Goal: Obtain resource: Download file/media

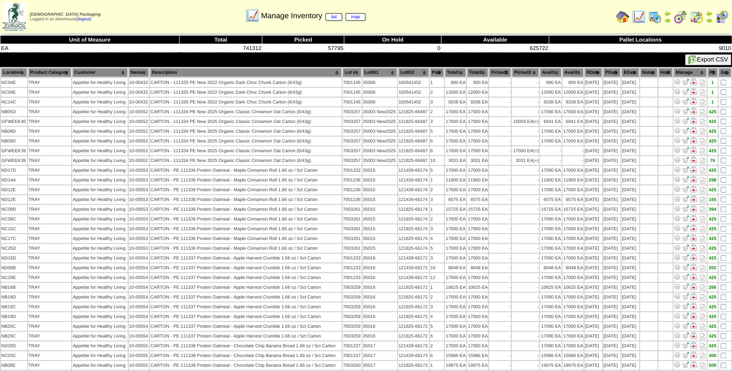
click at [636, 20] on img at bounding box center [639, 17] width 14 height 14
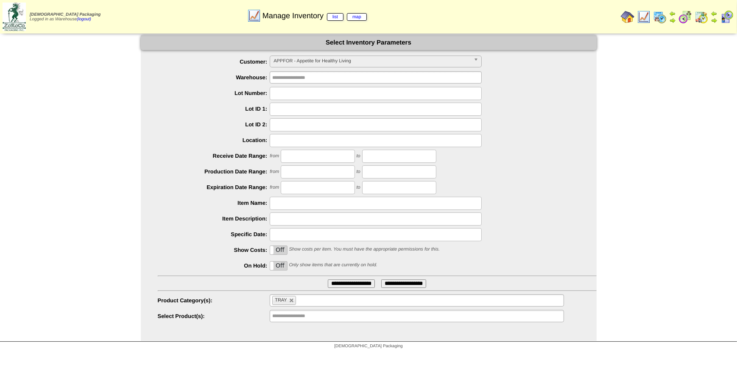
click at [393, 61] on span "APPFOR - Appetite for Healthy Living" at bounding box center [372, 61] width 197 height 10
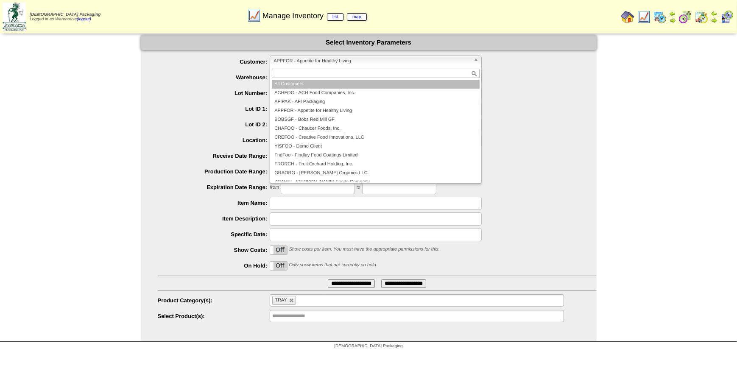
click at [381, 81] on li "All Customers" at bounding box center [376, 84] width 208 height 9
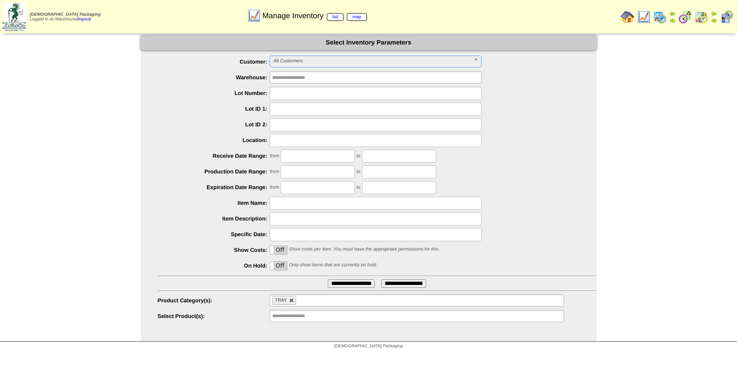
click at [290, 301] on link at bounding box center [291, 300] width 5 height 5
type input "**********"
click at [295, 206] on input "text" at bounding box center [376, 203] width 212 height 13
type input "********"
click at [329, 280] on input "**********" at bounding box center [351, 284] width 47 height 8
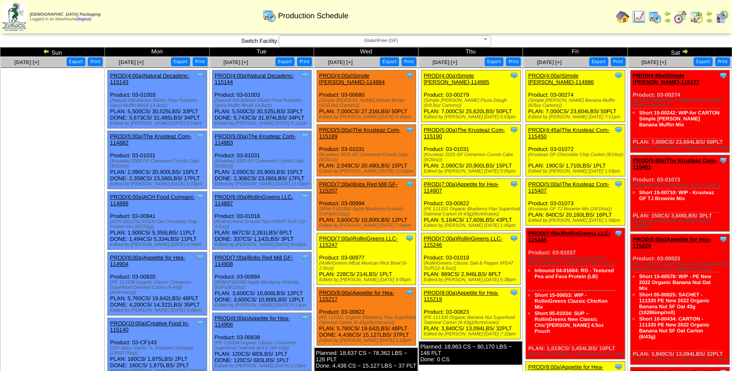
click at [431, 44] on span "GlutenFree (GF)" at bounding box center [381, 41] width 197 height 10
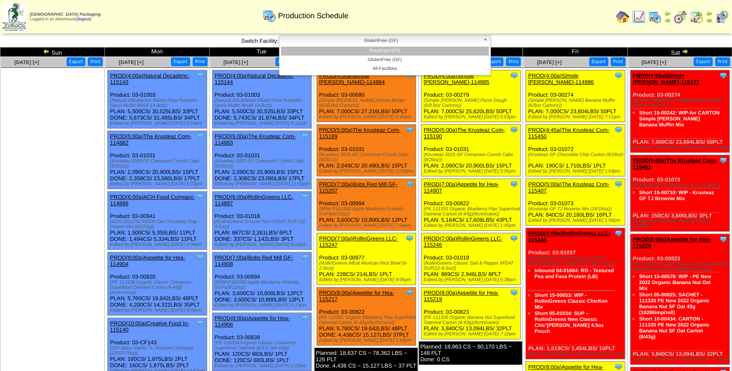
click at [428, 49] on li "FreeFrom (FF)" at bounding box center [385, 51] width 208 height 9
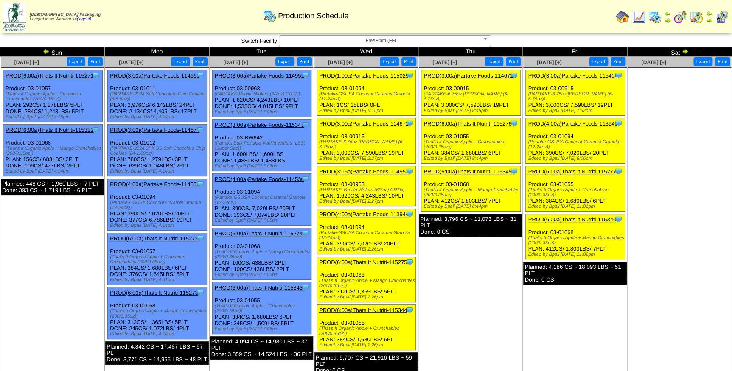
click at [568, 75] on link "PROD(3:00a)Partake Foods-115404" at bounding box center [573, 76] width 90 height 6
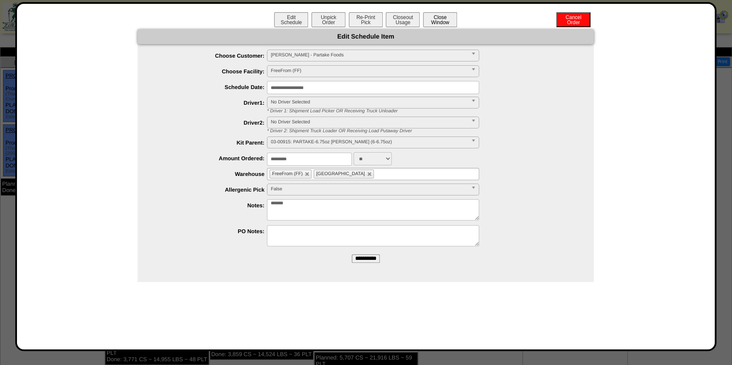
click at [441, 22] on button "Close Window" at bounding box center [440, 19] width 34 height 15
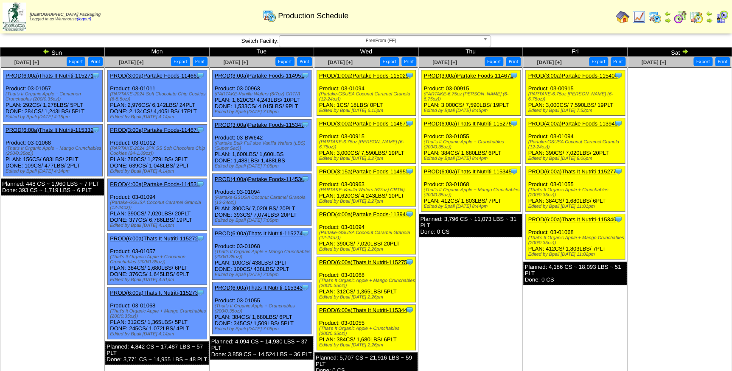
click at [565, 76] on link "PROD(3:00a)Partake Foods-115404" at bounding box center [573, 76] width 90 height 6
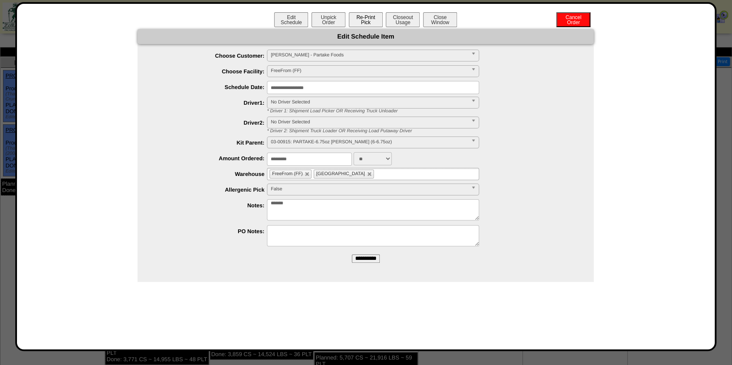
click at [367, 21] on button "Re-Print Pick" at bounding box center [366, 19] width 34 height 15
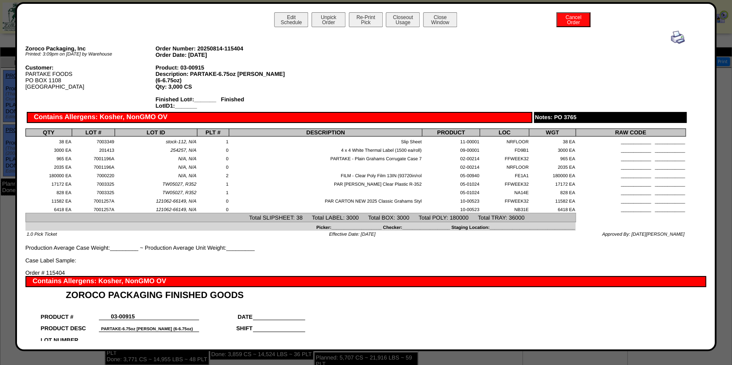
click at [671, 38] on img at bounding box center [678, 38] width 14 height 14
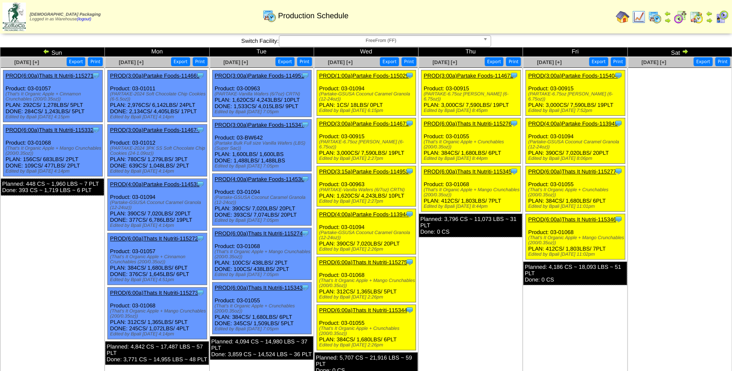
click at [581, 124] on link "PROD(4:00a)Partake Foods-113945" at bounding box center [573, 123] width 90 height 6
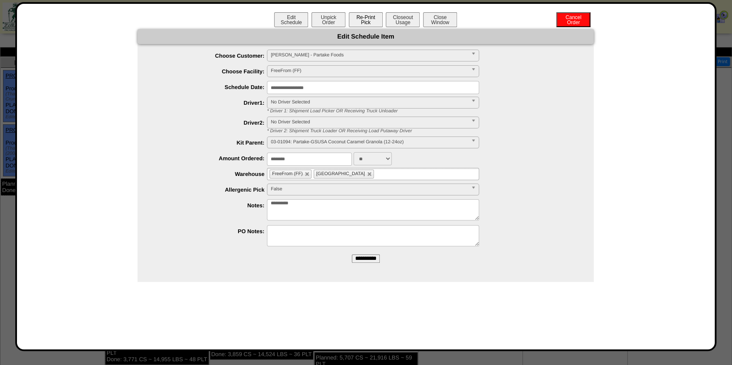
click at [366, 19] on button "Re-Print Pick" at bounding box center [366, 19] width 34 height 15
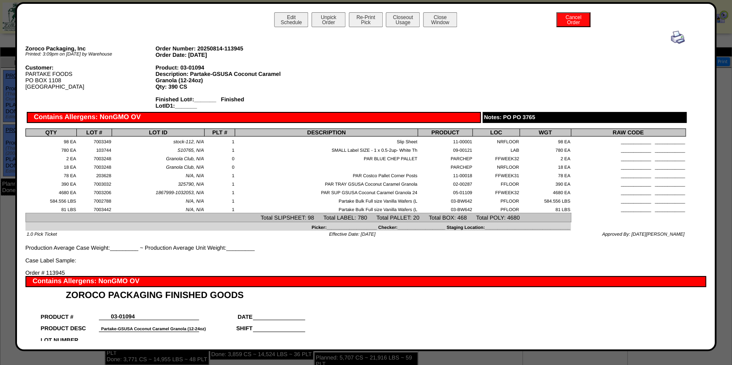
click at [675, 38] on img at bounding box center [678, 38] width 14 height 14
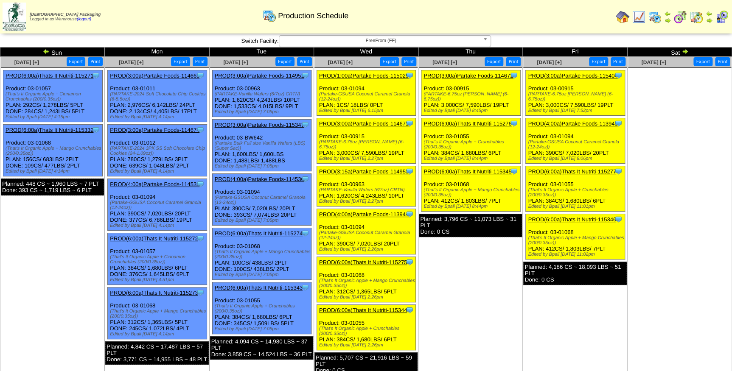
click at [579, 170] on link "PROD(6:00a)Thats It Nutriti-115277" at bounding box center [572, 171] width 88 height 6
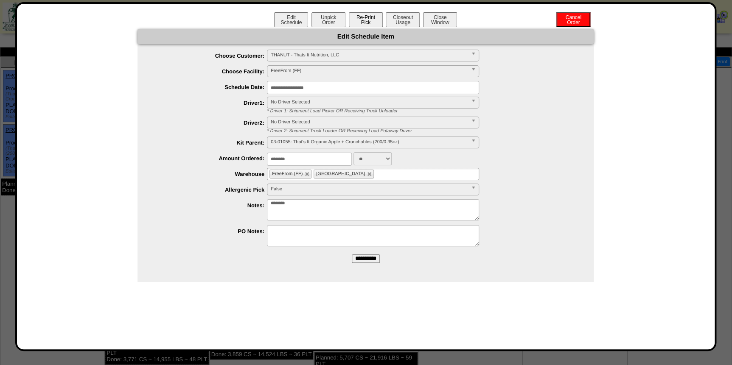
click at [352, 22] on button "Re-Print Pick" at bounding box center [366, 19] width 34 height 15
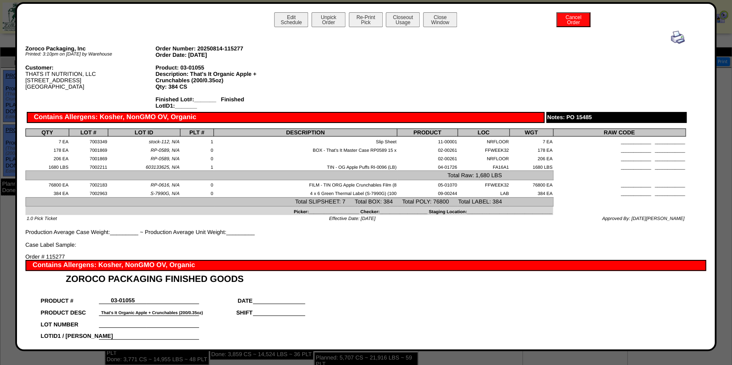
click at [673, 37] on img at bounding box center [678, 38] width 14 height 14
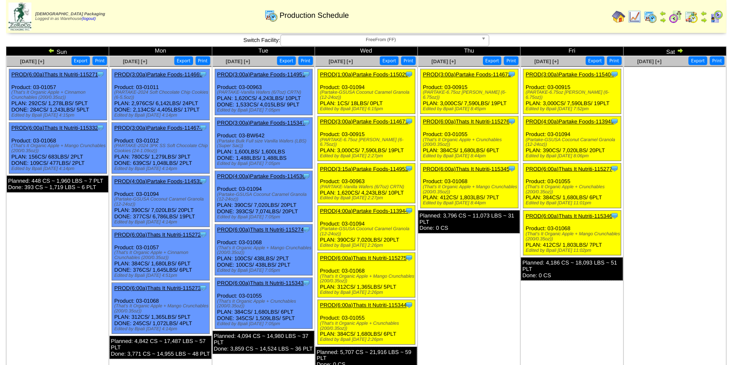
scroll to position [38, 0]
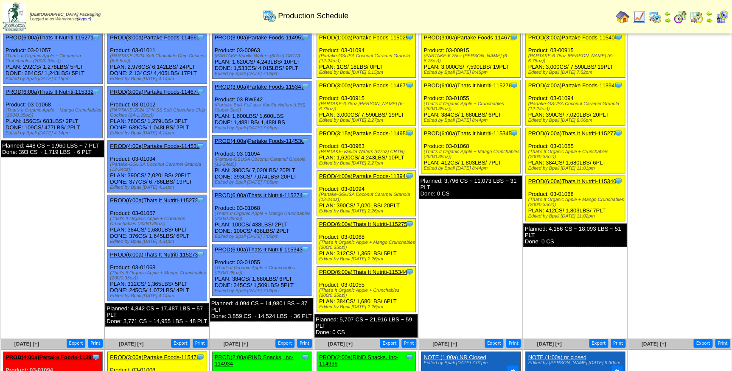
click at [577, 179] on link "PROD(6:00a)Thats It Nutriti-115346" at bounding box center [572, 181] width 88 height 6
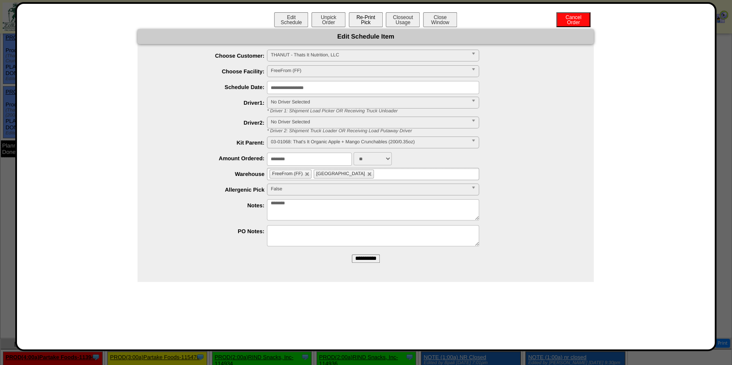
click at [370, 22] on button "Re-Print Pick" at bounding box center [366, 19] width 34 height 15
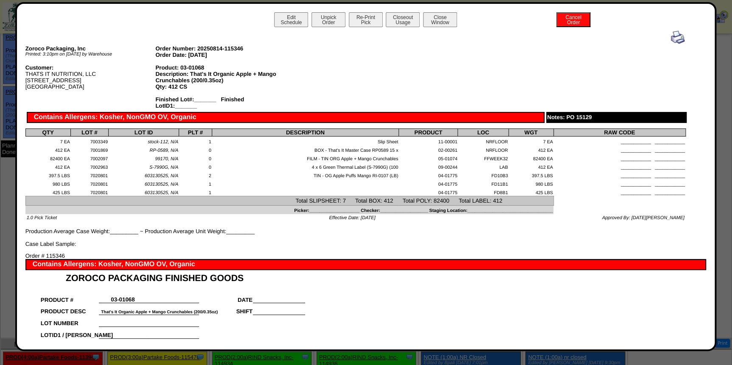
click at [673, 37] on img at bounding box center [678, 38] width 14 height 14
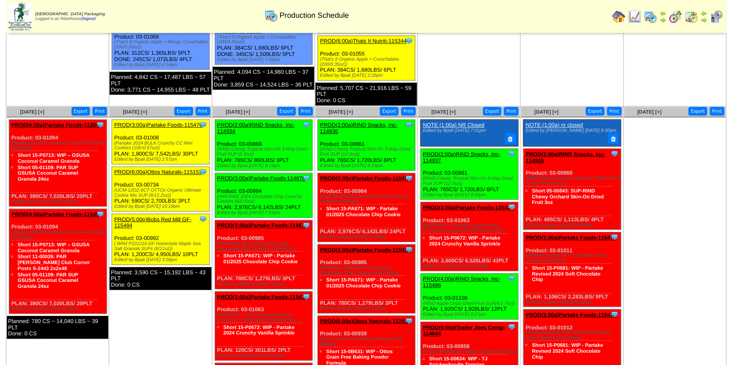
scroll to position [270, 0]
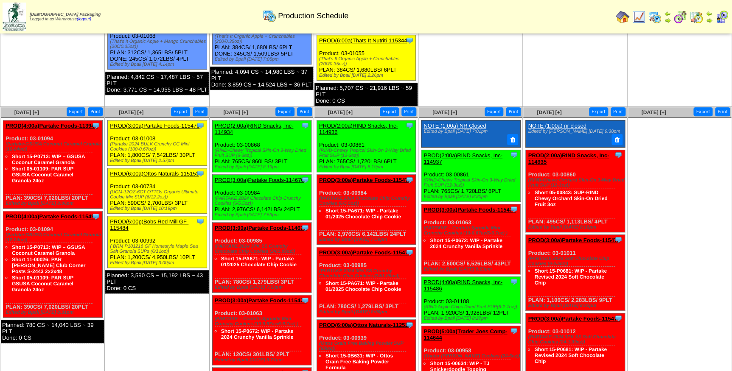
click at [147, 124] on link "PROD(3:00a)Partake Foods-115470" at bounding box center [155, 126] width 90 height 6
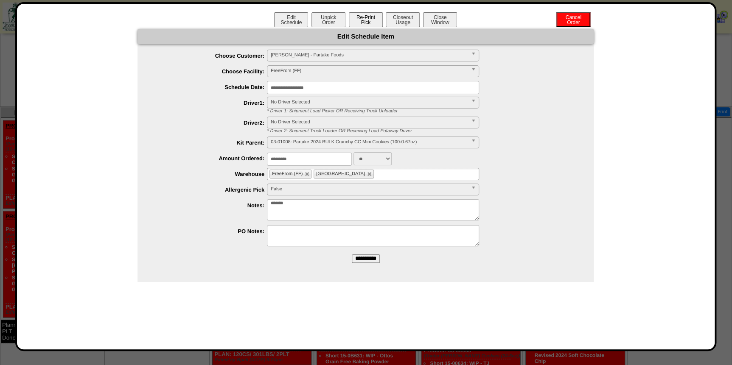
click at [369, 20] on button "Re-Print Pick" at bounding box center [366, 19] width 34 height 15
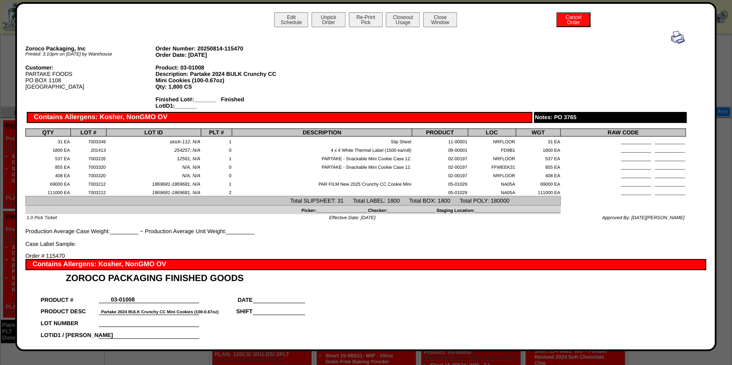
click at [673, 38] on img at bounding box center [678, 38] width 14 height 14
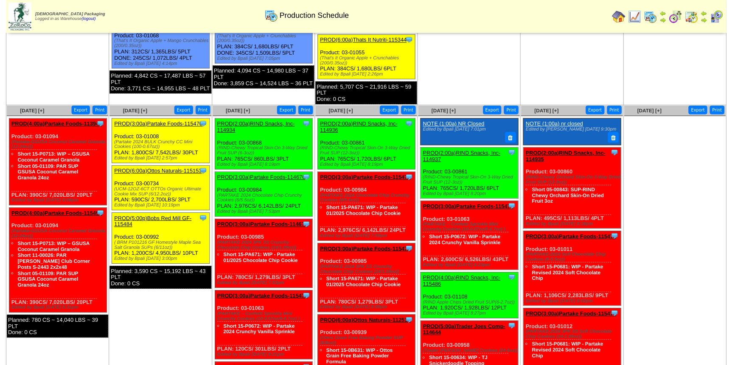
scroll to position [308, 0]
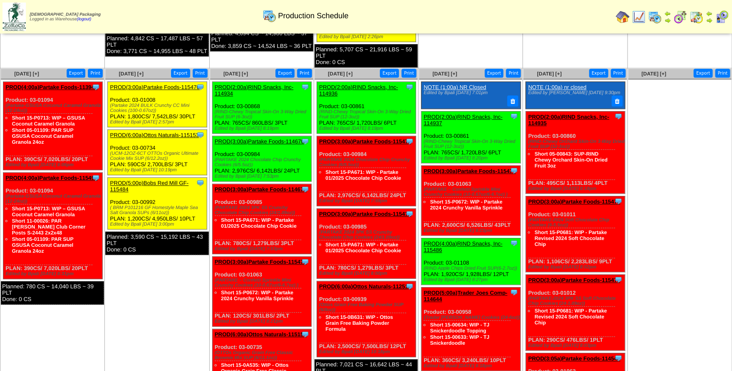
click at [151, 134] on link "PROD(6:00a)Ottos Naturals-115153" at bounding box center [154, 135] width 89 height 6
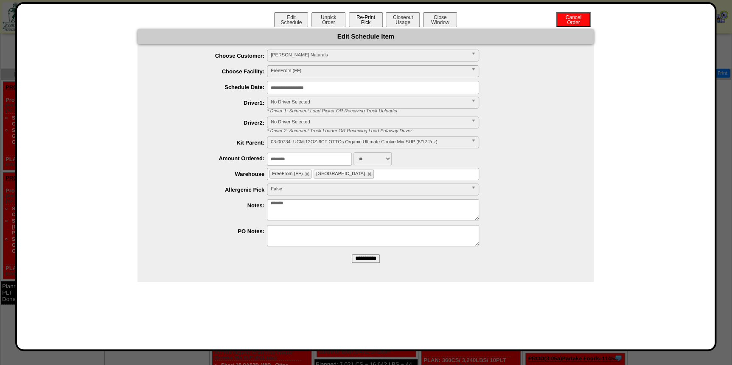
click at [369, 21] on button "Re-Print Pick" at bounding box center [366, 19] width 34 height 15
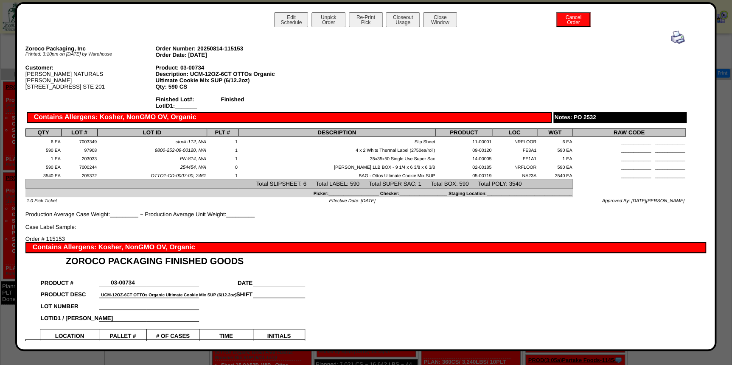
click at [675, 40] on img at bounding box center [678, 38] width 14 height 14
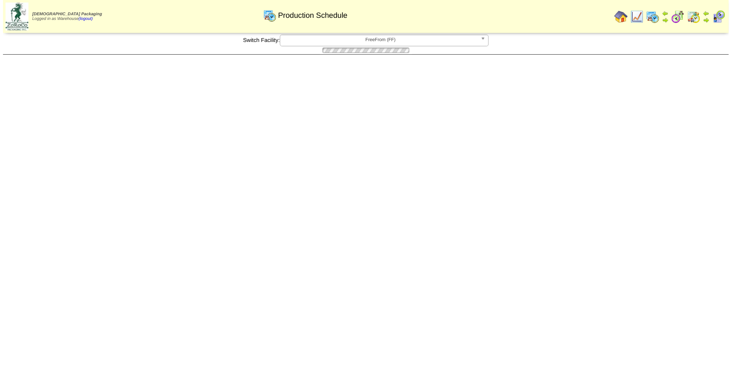
scroll to position [308, 0]
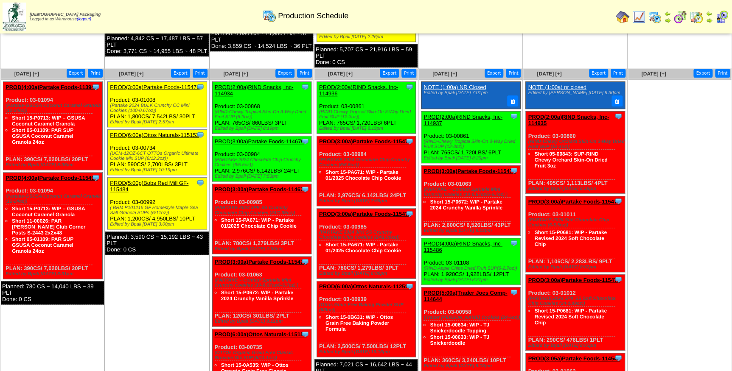
click at [160, 182] on link "PROD(5:00p)Bobs Red Mill GF-115484" at bounding box center [149, 186] width 78 height 13
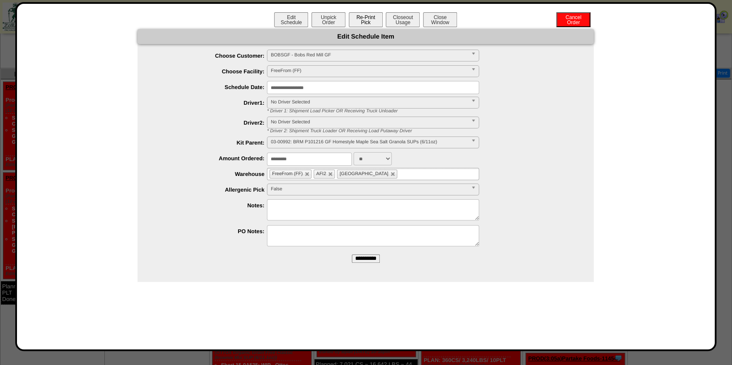
click at [364, 21] on button "Re-Print Pick" at bounding box center [366, 19] width 34 height 15
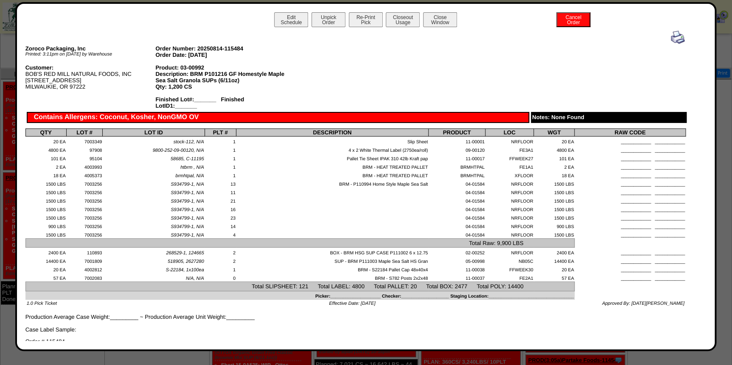
click at [675, 39] on img at bounding box center [678, 38] width 14 height 14
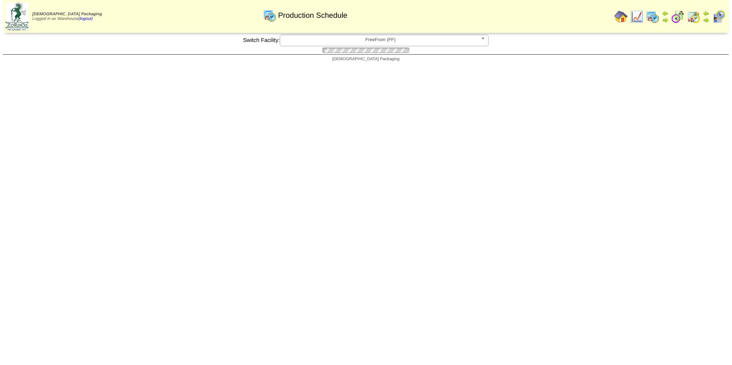
scroll to position [308, 0]
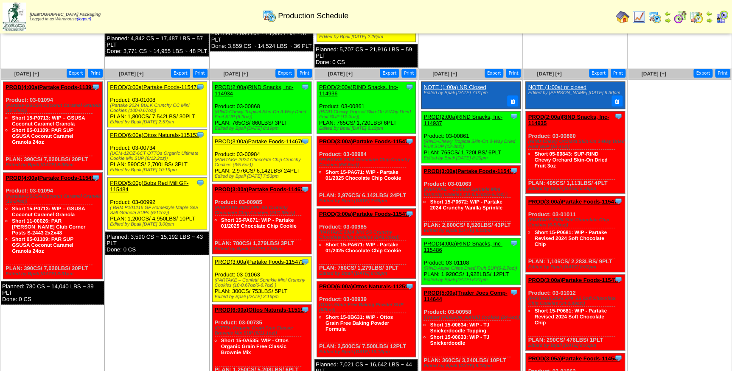
click at [261, 141] on link "PROD(3:00a)Partake Foods-114670" at bounding box center [260, 141] width 90 height 6
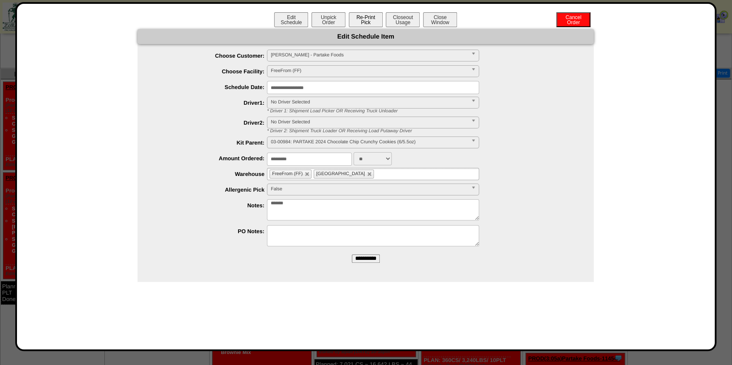
click at [373, 22] on button "Re-Print Pick" at bounding box center [366, 19] width 34 height 15
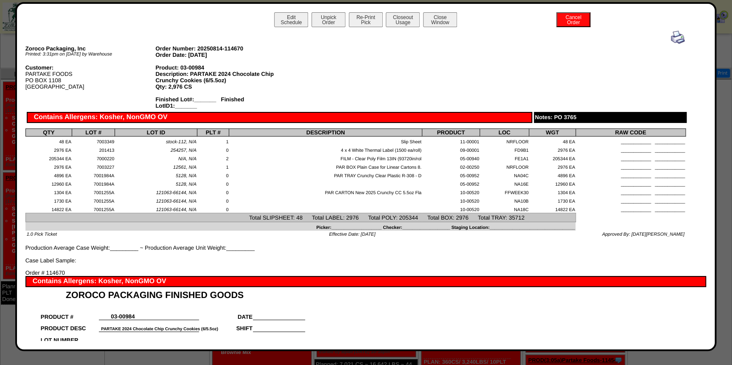
click at [674, 38] on img at bounding box center [678, 38] width 14 height 14
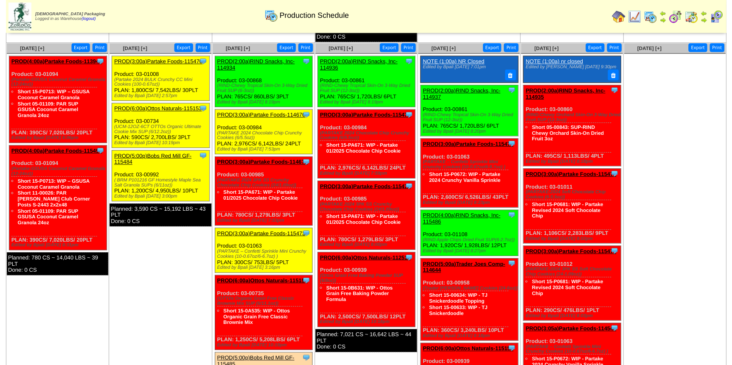
scroll to position [347, 0]
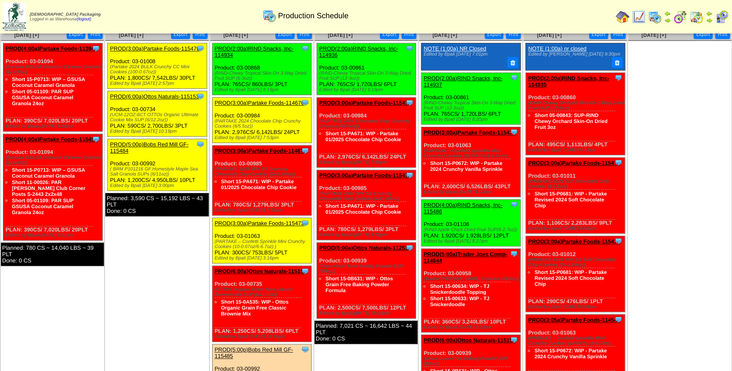
click at [257, 223] on link "PROD(3:00a)Partake Foods-115473" at bounding box center [260, 223] width 90 height 6
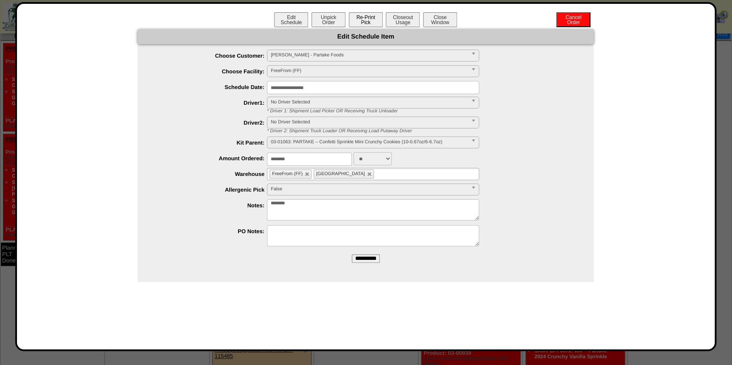
click at [374, 20] on button "Re-Print Pick" at bounding box center [366, 19] width 34 height 15
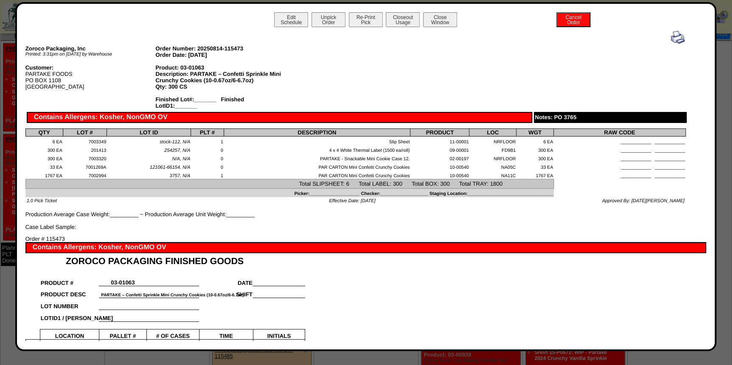
click at [671, 39] on img at bounding box center [678, 38] width 14 height 14
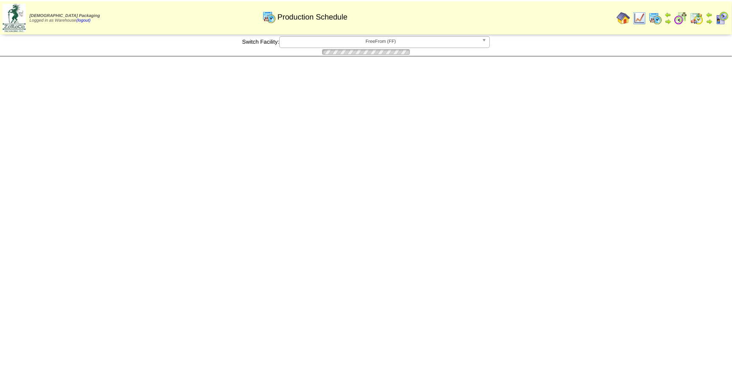
scroll to position [347, 0]
